Goal: Transaction & Acquisition: Book appointment/travel/reservation

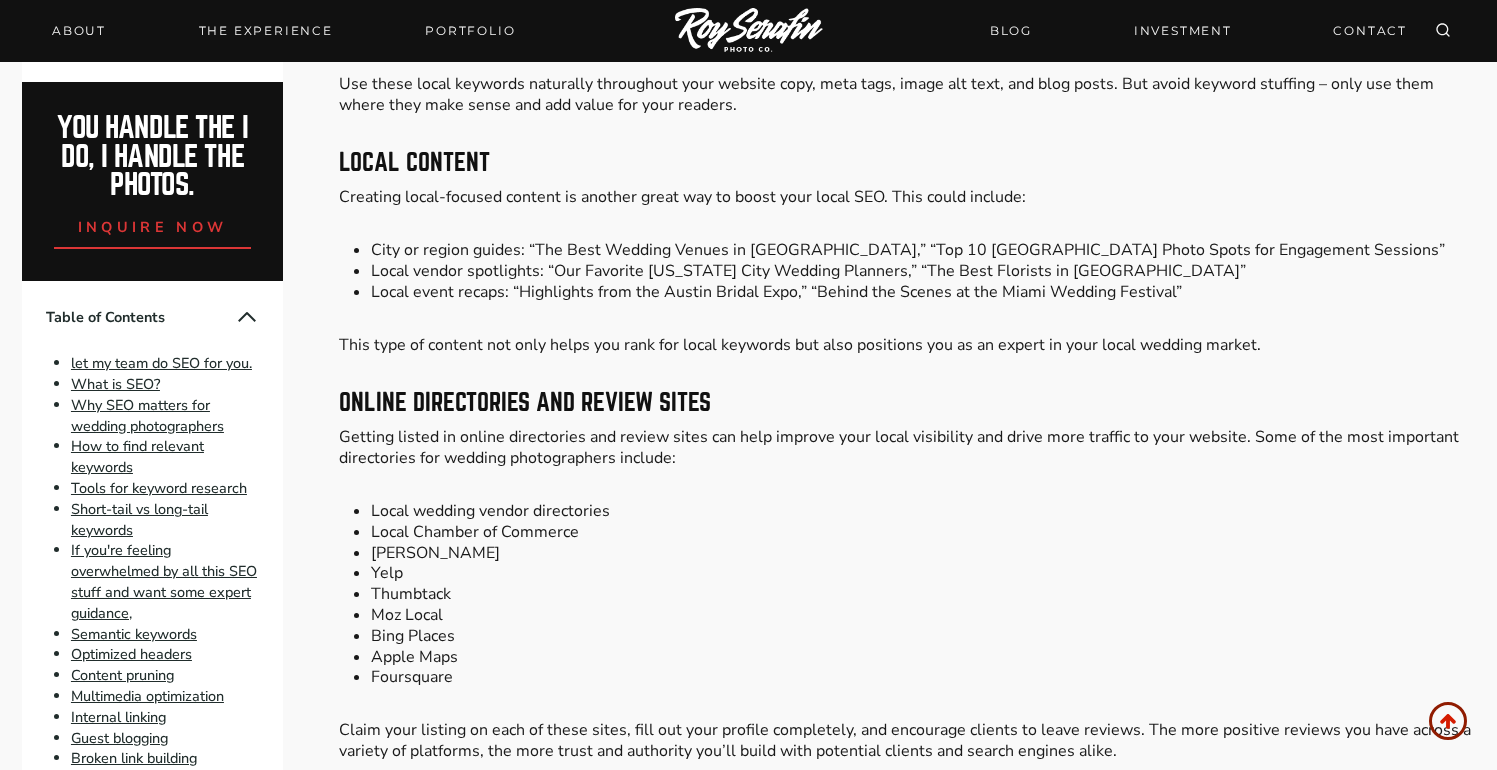
scroll to position [15094, 0]
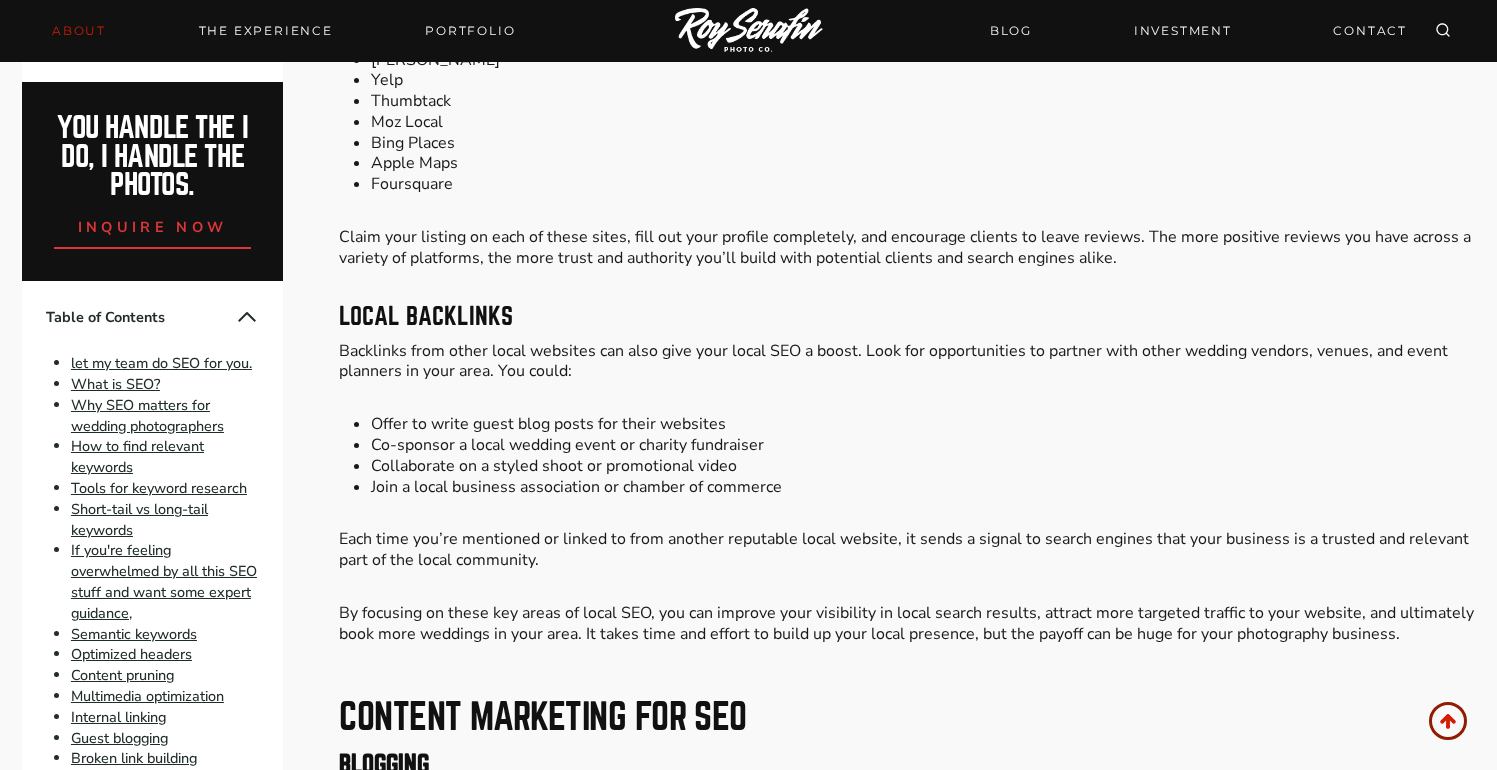
click at [96, 28] on link "About" at bounding box center [79, 31] width 78 height 28
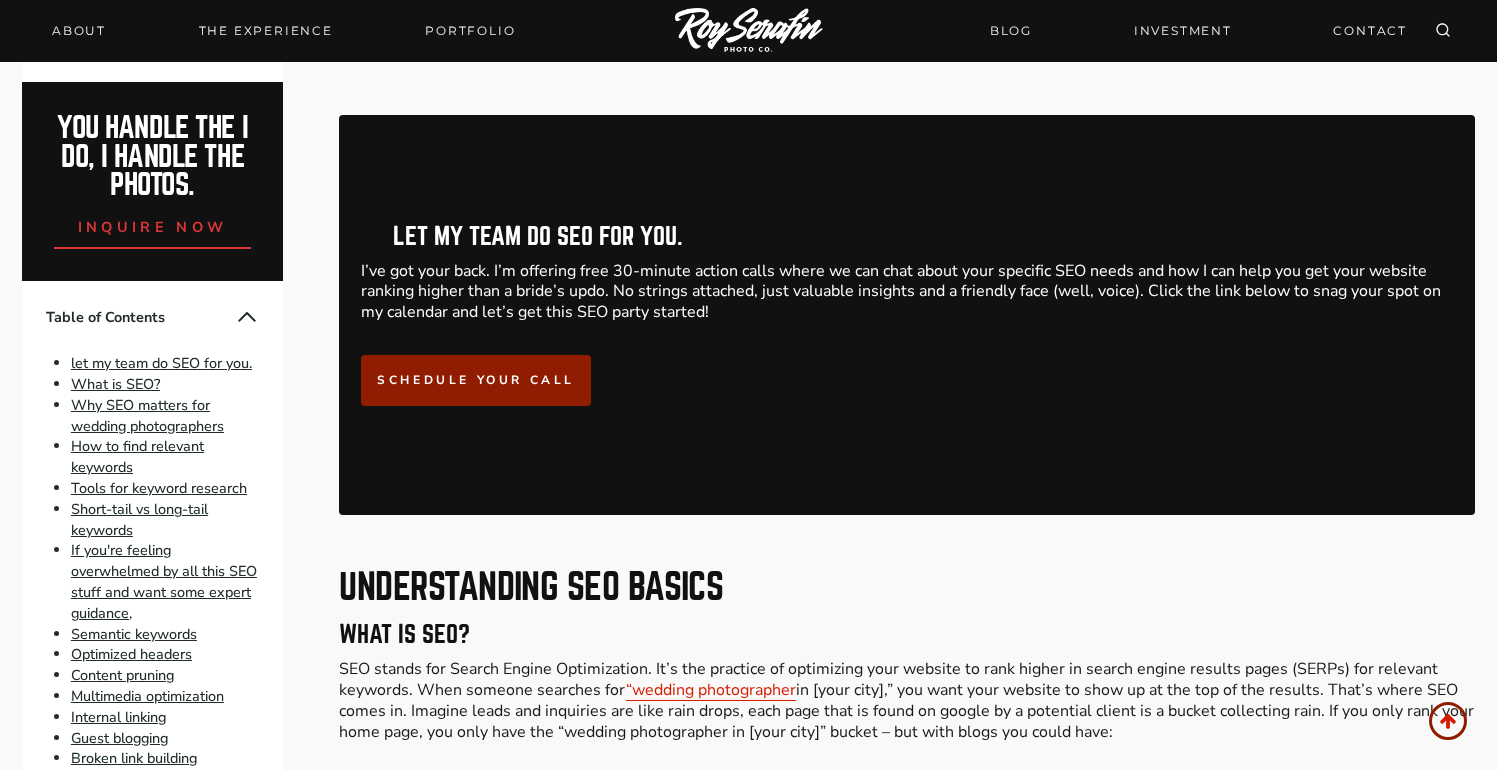
scroll to position [1245, 0]
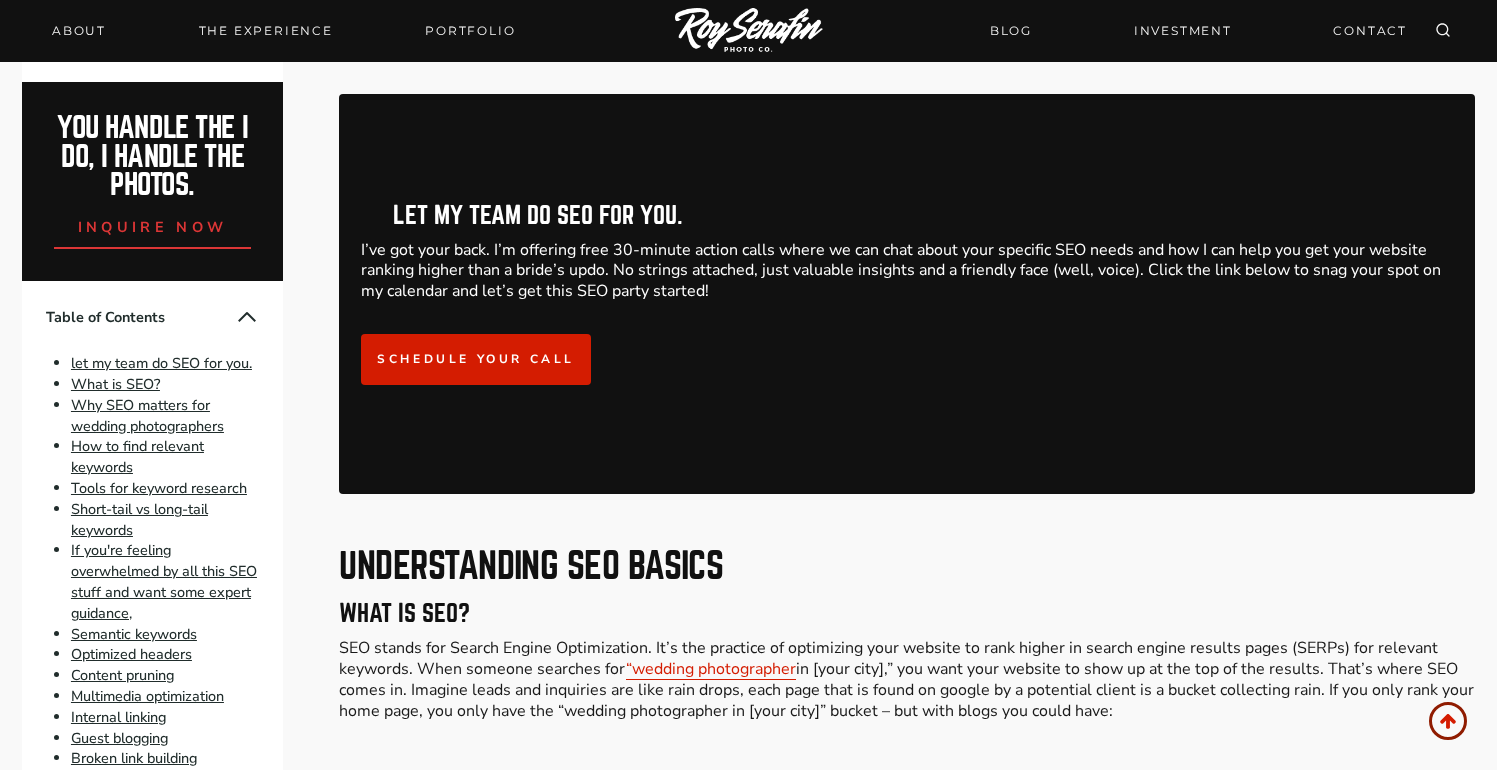
click at [559, 352] on link "Schedule your call" at bounding box center [476, 359] width 230 height 51
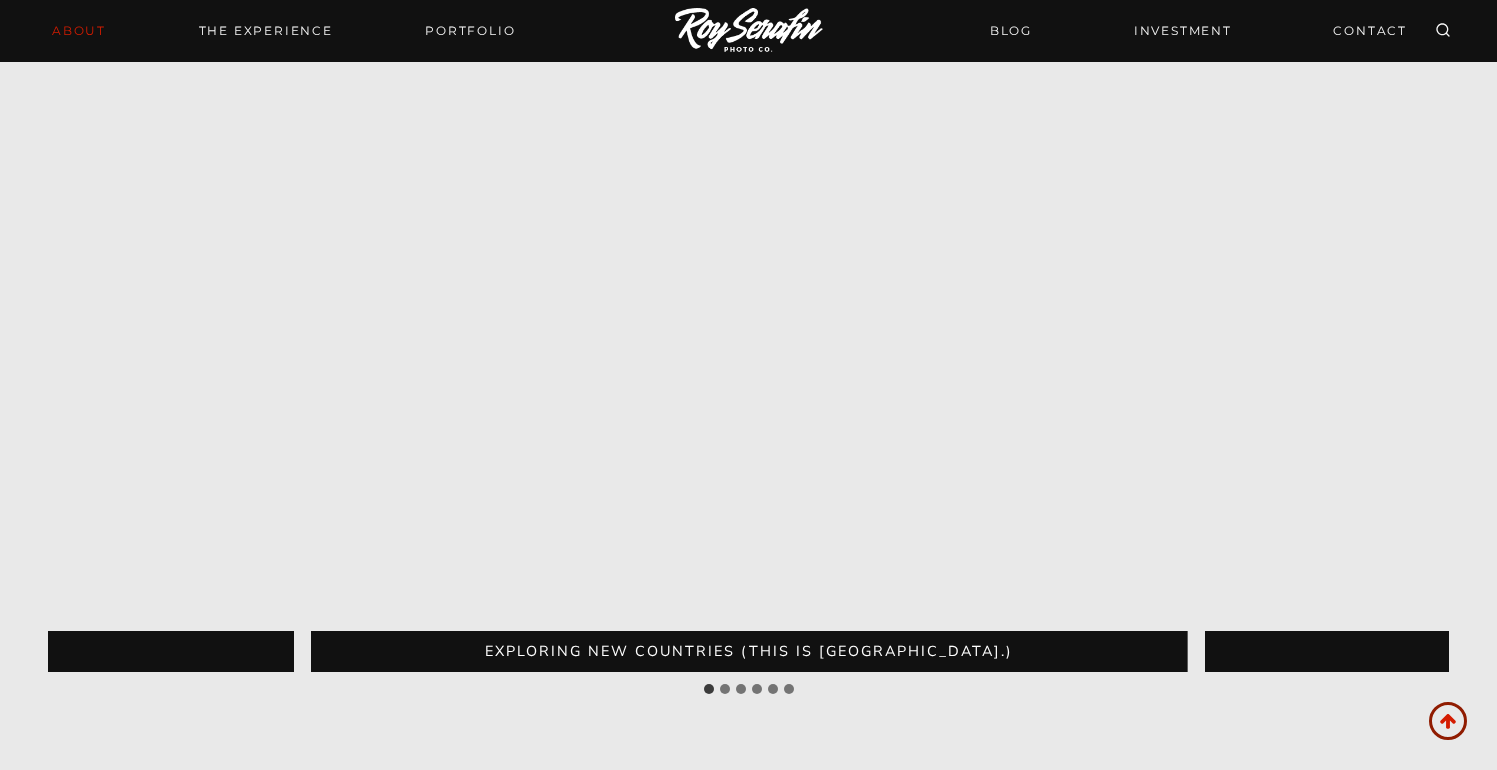
scroll to position [4419, 0]
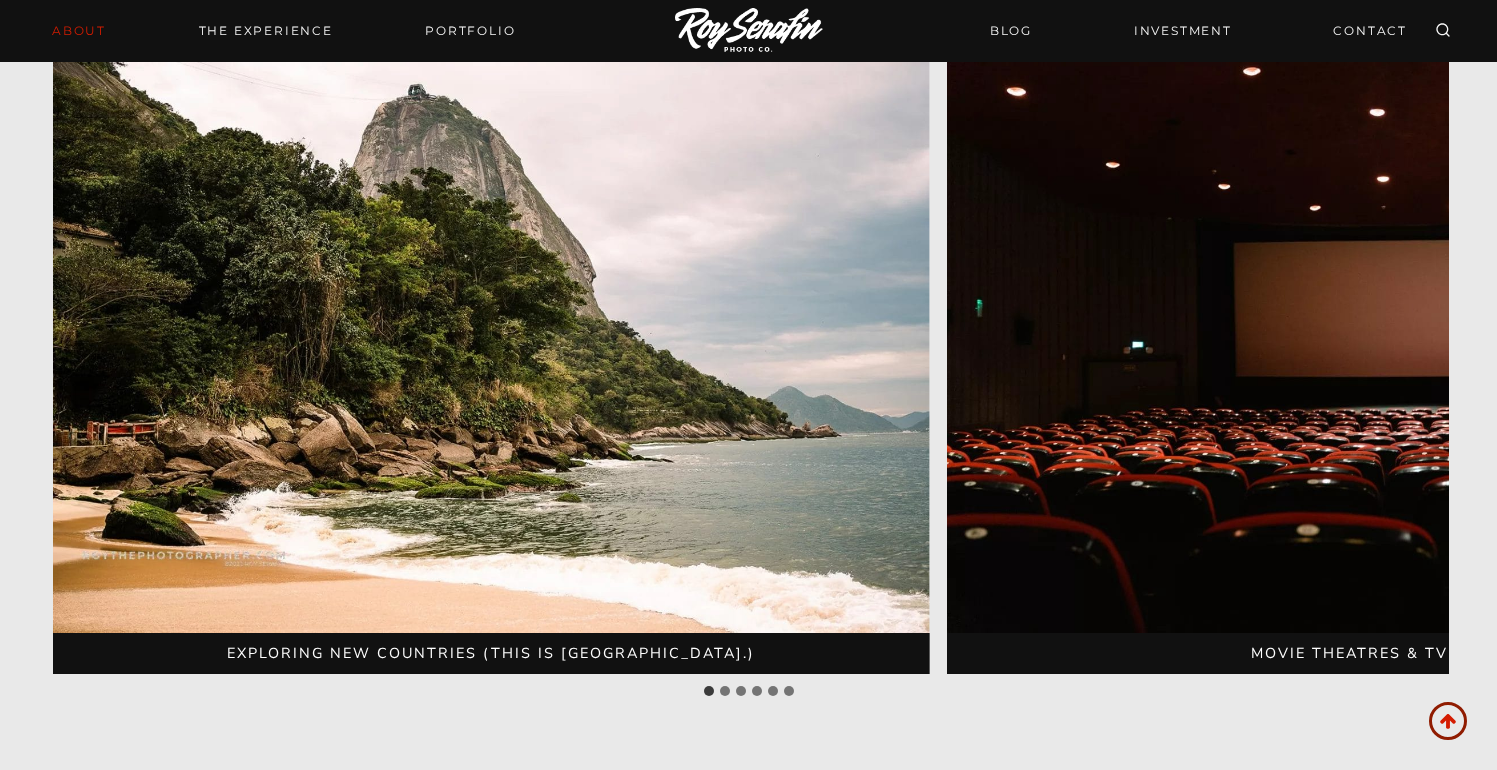
drag, startPoint x: 1215, startPoint y: 387, endPoint x: 969, endPoint y: 421, distance: 248.3
click at [969, 421] on img "2 of 6" at bounding box center [1386, 340] width 878 height 585
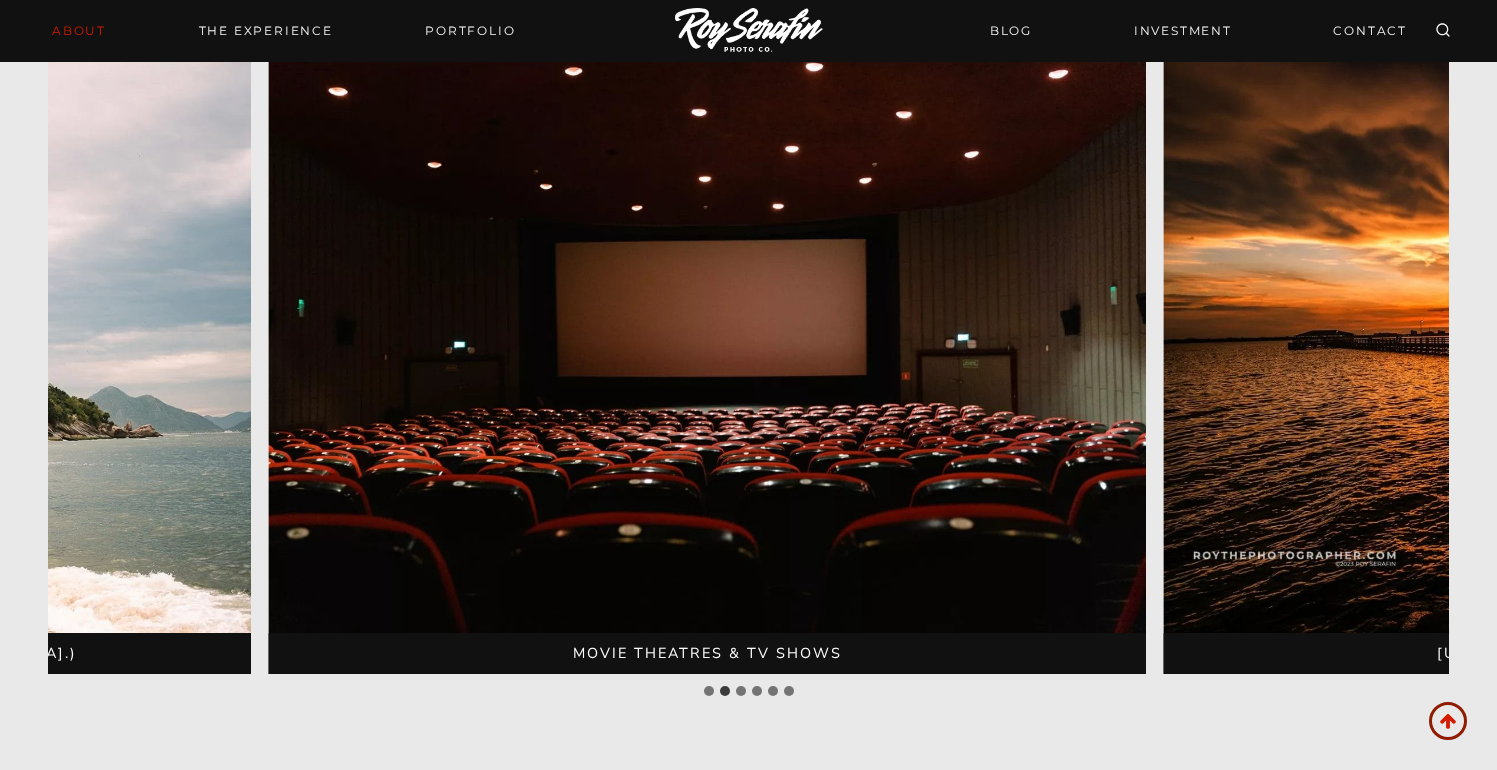
drag, startPoint x: 1033, startPoint y: 534, endPoint x: 718, endPoint y: 563, distance: 316.3
click at [729, 561] on img "2 of 6" at bounding box center [708, 340] width 878 height 585
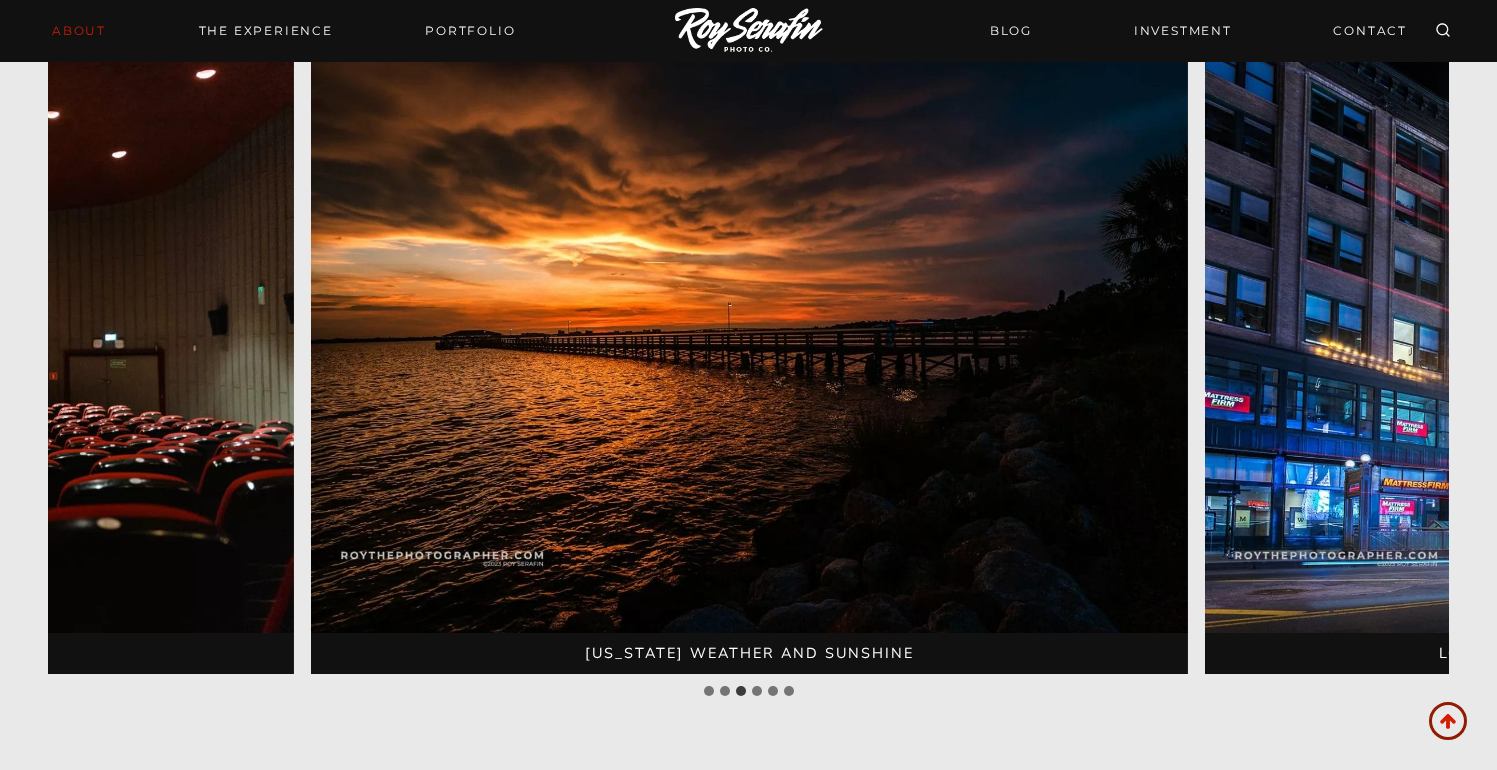
drag, startPoint x: 993, startPoint y: 500, endPoint x: 641, endPoint y: 500, distance: 351.9
click at [641, 500] on img "3 of 6" at bounding box center [750, 340] width 878 height 585
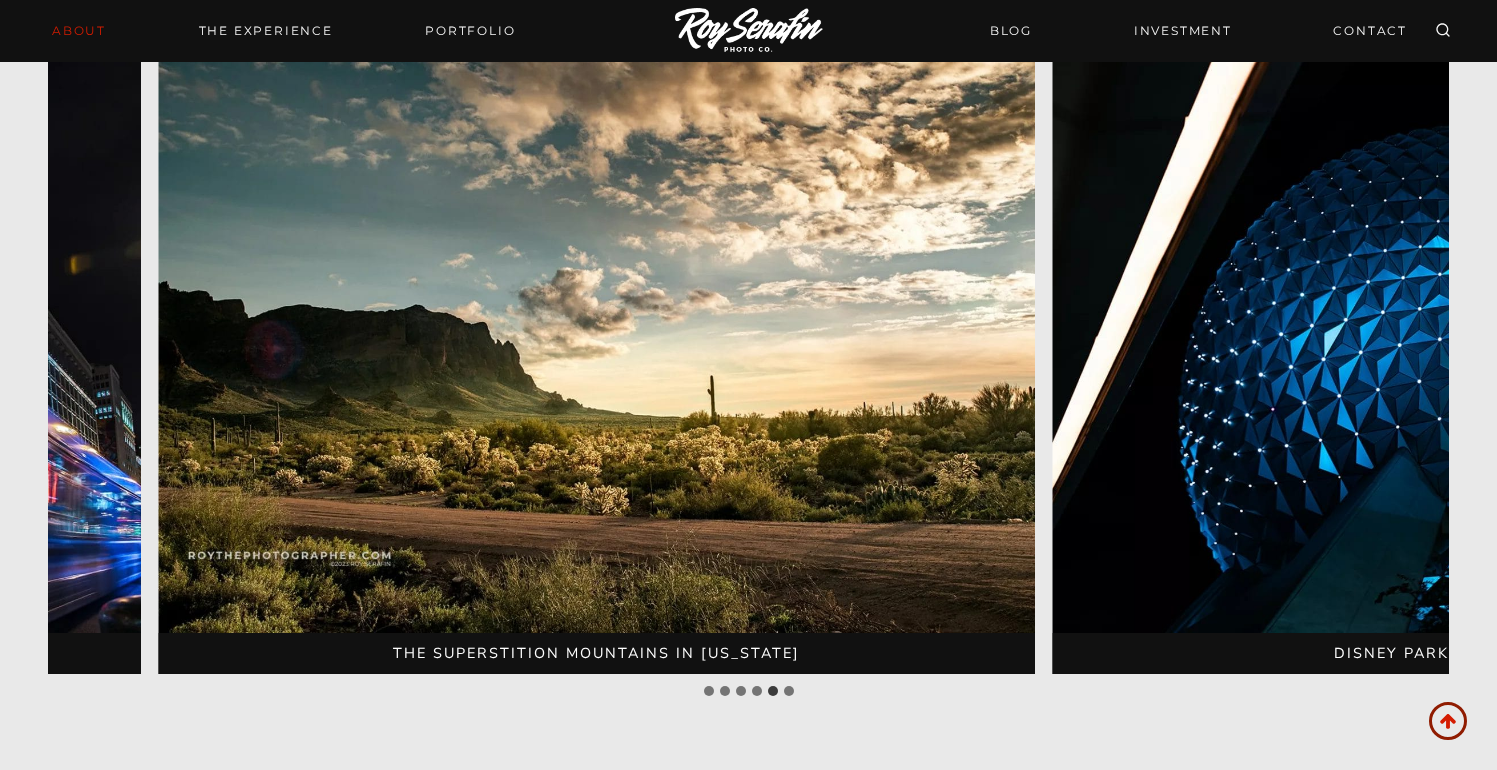
drag, startPoint x: 985, startPoint y: 467, endPoint x: 641, endPoint y: 462, distance: 344.0
click at [658, 460] on img "5 of 6" at bounding box center [597, 340] width 878 height 585
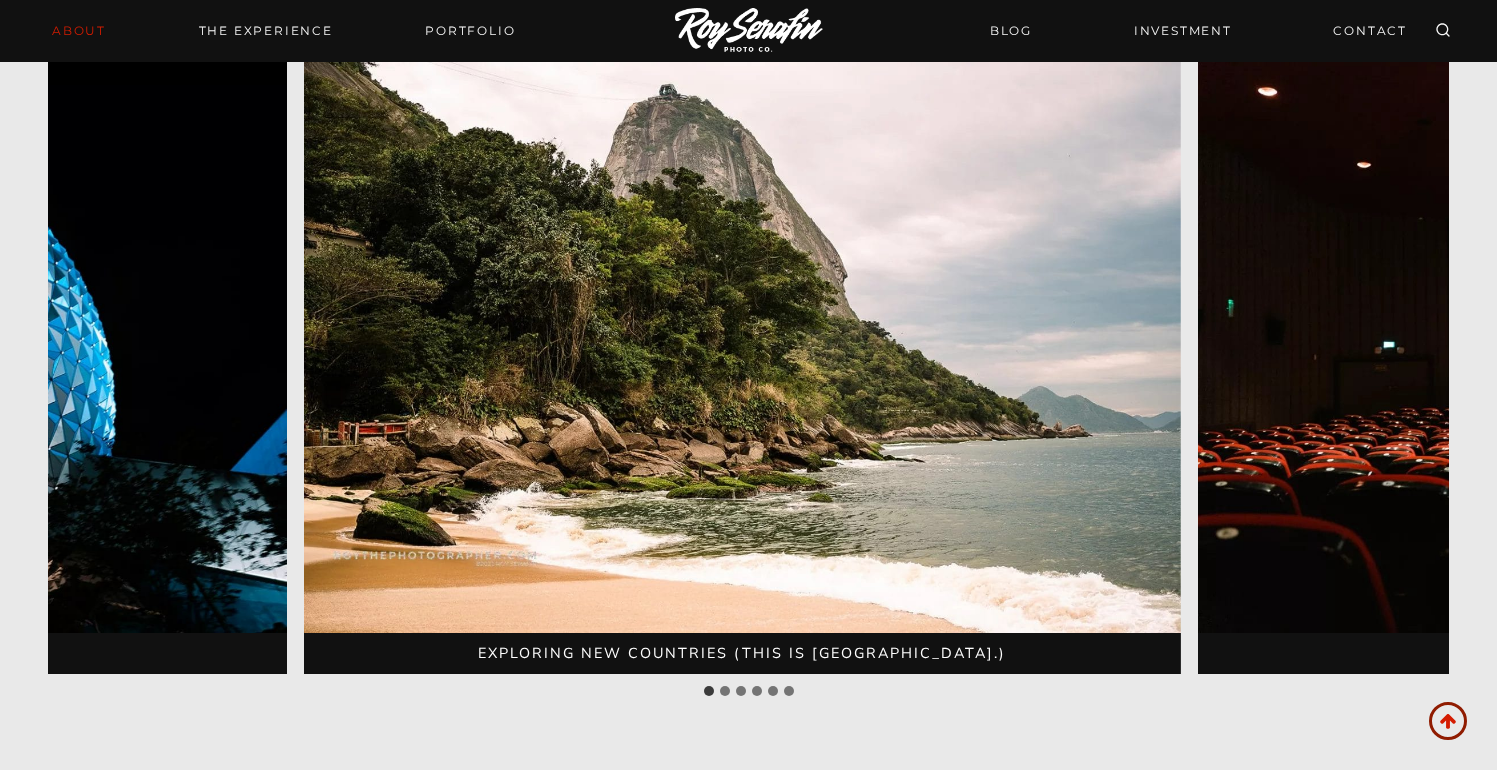
drag, startPoint x: 896, startPoint y: 447, endPoint x: 579, endPoint y: 448, distance: 316.9
click at [583, 448] on img "1 of 6" at bounding box center [743, 340] width 878 height 585
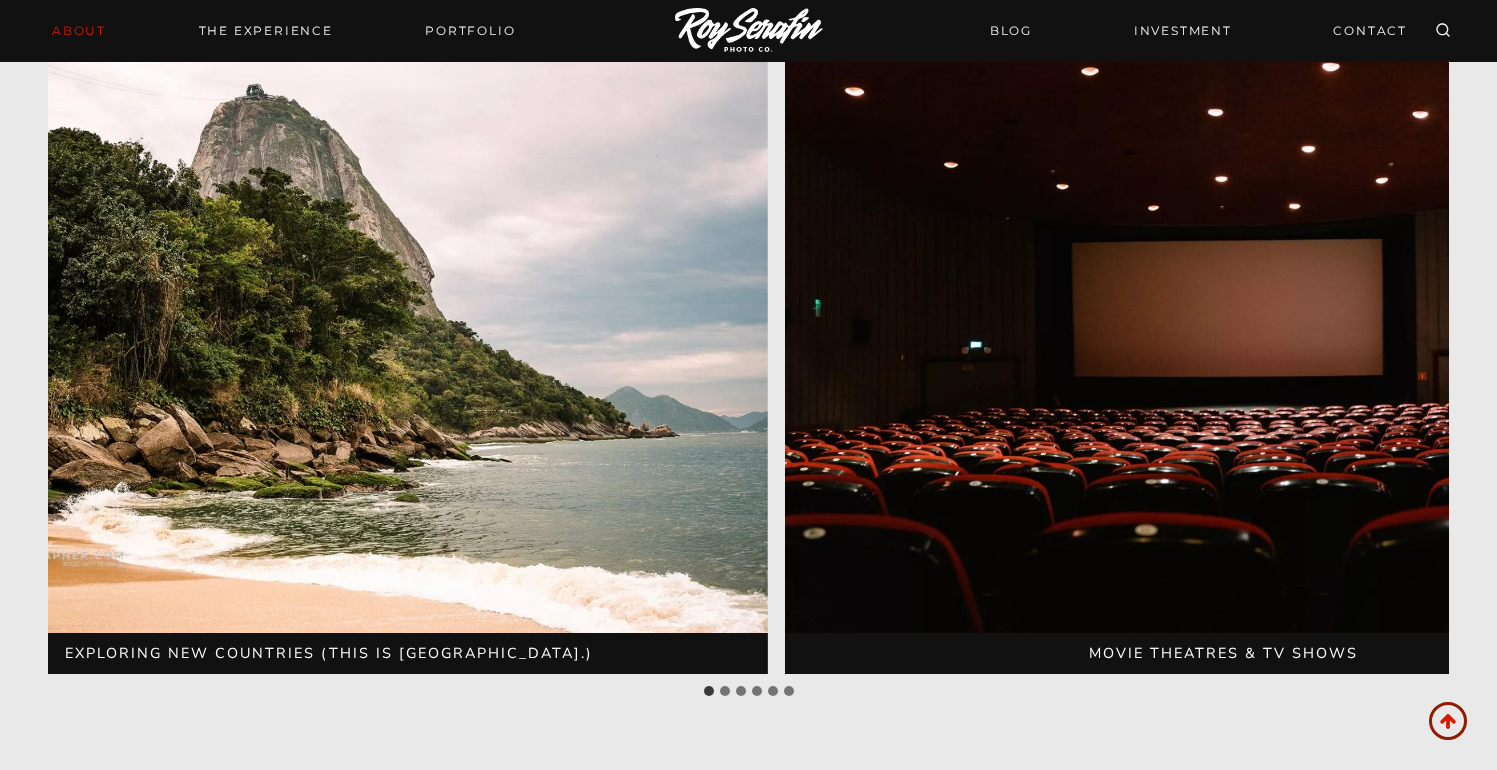
drag, startPoint x: 713, startPoint y: 463, endPoint x: 464, endPoint y: 462, distance: 248.9
click at [464, 462] on img "1 of 6" at bounding box center [330, 340] width 878 height 585
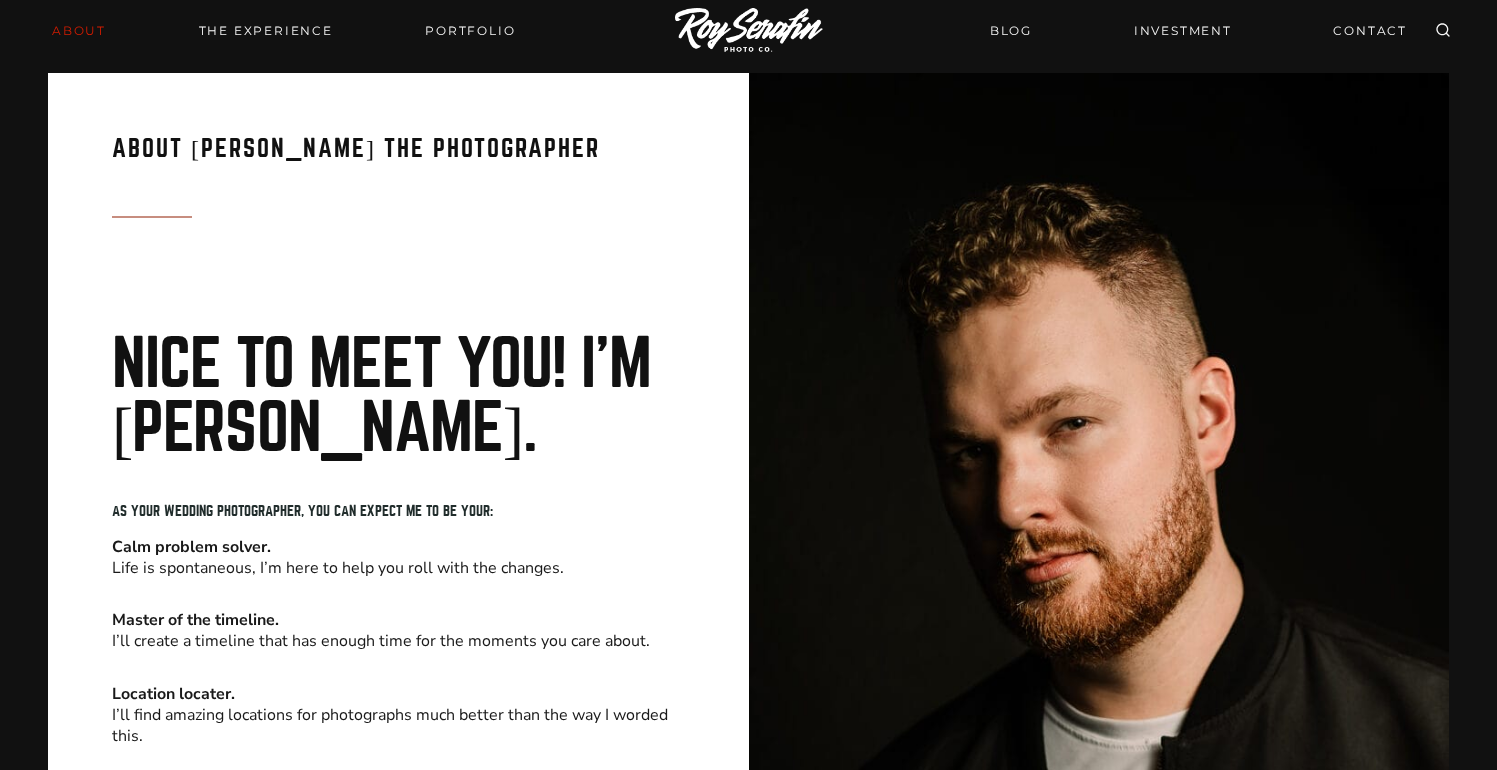
scroll to position [65, 0]
